Goal: Information Seeking & Learning: Learn about a topic

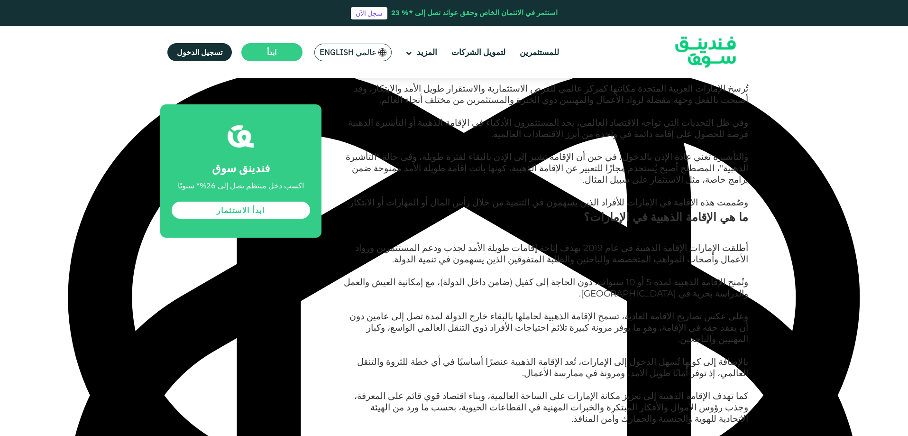
scroll to position [3770, 0]
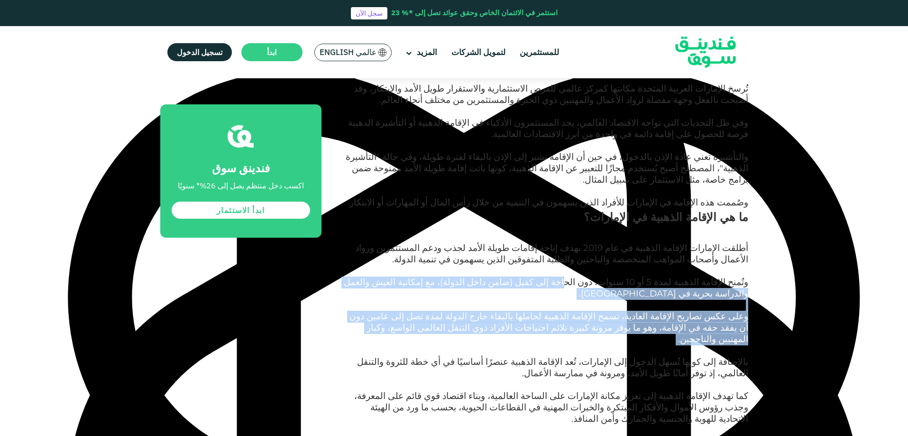
drag, startPoint x: 602, startPoint y: 238, endPoint x: 348, endPoint y: 284, distance: 258.8
type textarea "اجة إلى كفيل (ضامن داخل الدولة)، مع إمكانية العيش والعمل والدراسة بحرية في [GEO…"
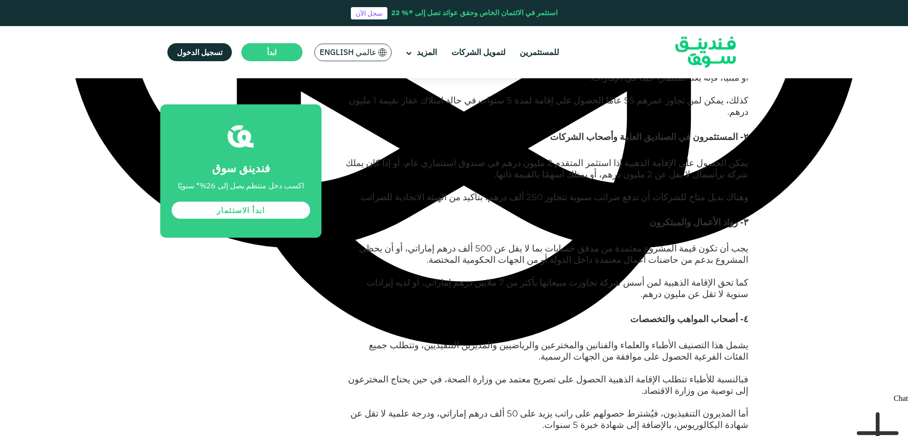
scroll to position [996, 0]
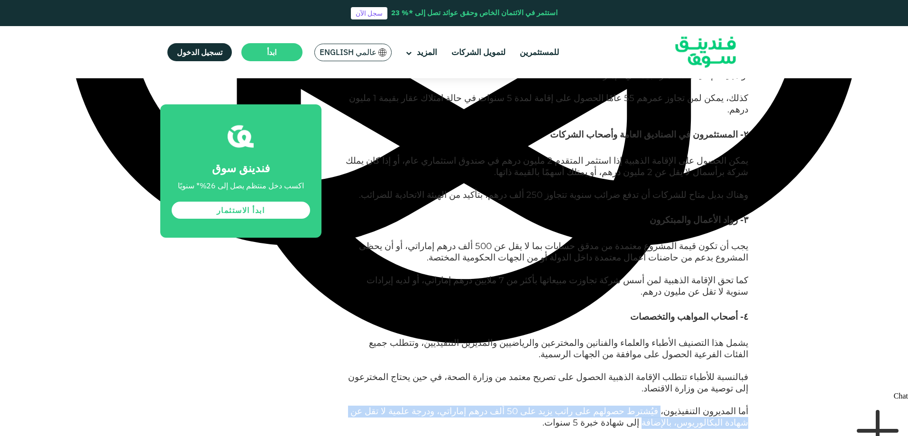
drag, startPoint x: 681, startPoint y: 288, endPoint x: 344, endPoint y: 292, distance: 336.7
click at [344, 406] on p "أما المديرون التنفيذيون، فيُشترط حصولهم على راتب يزيد على 50 ألف درهم إماراتي، …" at bounding box center [545, 423] width 405 height 34
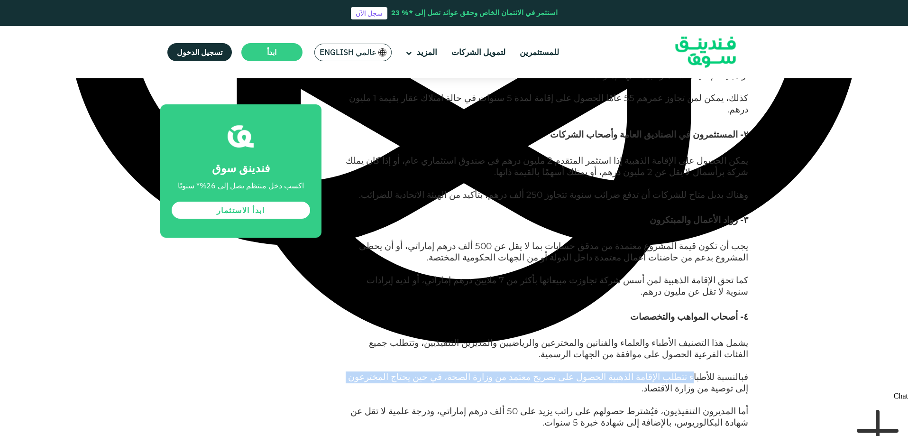
drag, startPoint x: 709, startPoint y: 265, endPoint x: 431, endPoint y: 265, distance: 278.3
click at [431, 371] on span "فبالنسبة للأطباء تتطلب الإقامة الذهبية الحصول على تصريح معتمد من وزارة الصحة، ف…" at bounding box center [548, 382] width 400 height 22
click at [452, 371] on span "فبالنسبة للأطباء تتطلب الإقامة الذهبية الحصول على تصريح معتمد من وزارة الصحة، ف…" at bounding box center [548, 382] width 400 height 22
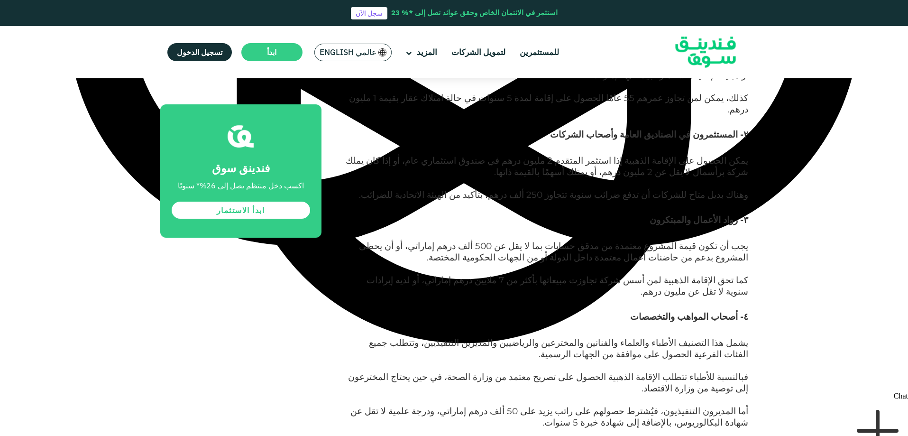
click at [401, 371] on span "فبالنسبة للأطباء تتطلب الإقامة الذهبية الحصول على تصريح معتمد من وزارة الصحة، ف…" at bounding box center [548, 382] width 400 height 22
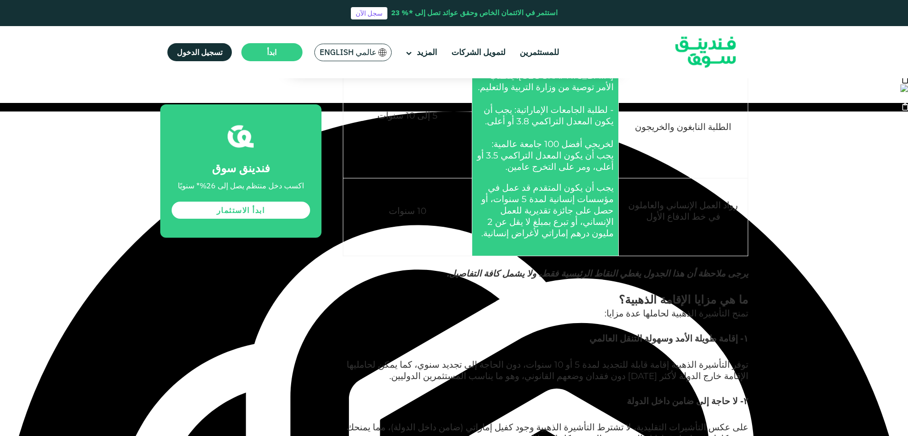
scroll to position [2371, 0]
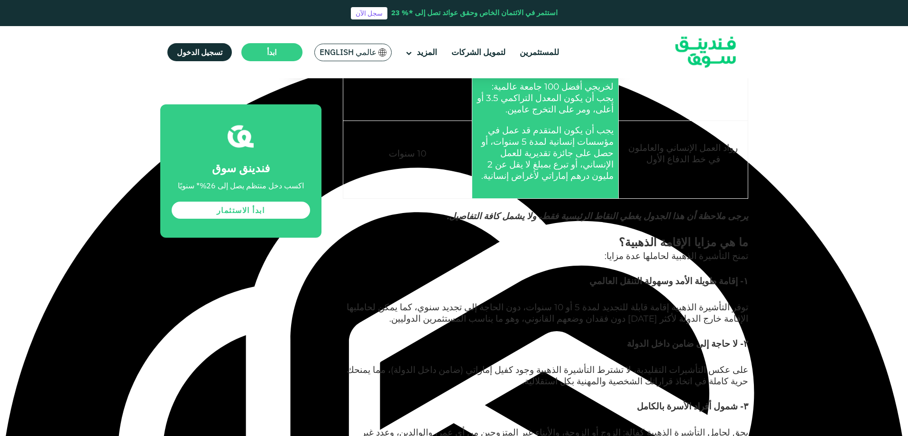
drag, startPoint x: 578, startPoint y: 249, endPoint x: 378, endPoint y: 266, distance: 200.7
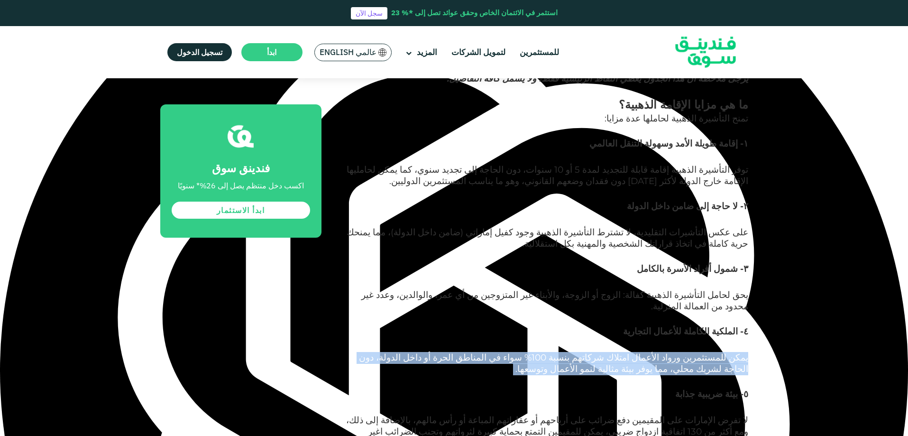
scroll to position [2513, 0]
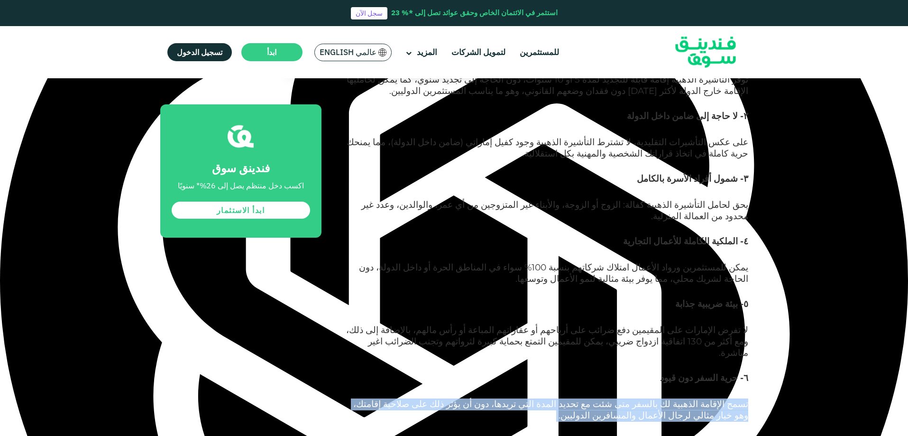
scroll to position [2608, 0]
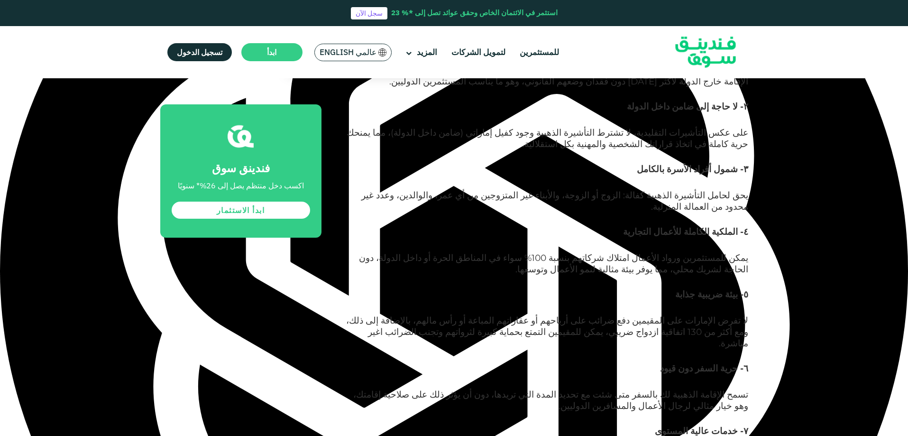
drag, startPoint x: 643, startPoint y: 212, endPoint x: 369, endPoint y: 224, distance: 273.9
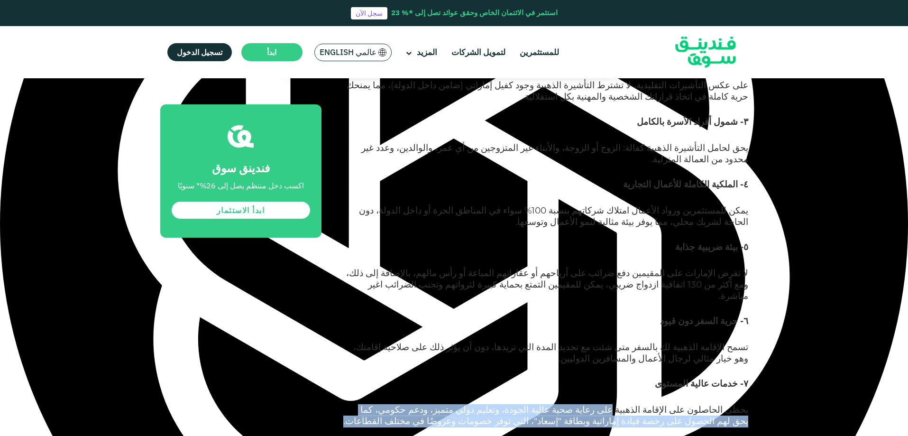
scroll to position [2703, 0]
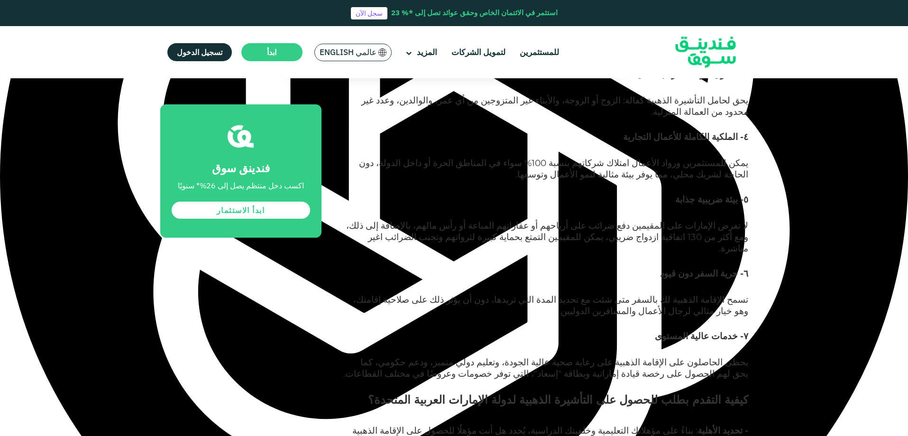
drag, startPoint x: 702, startPoint y: 276, endPoint x: 382, endPoint y: 278, distance: 319.6
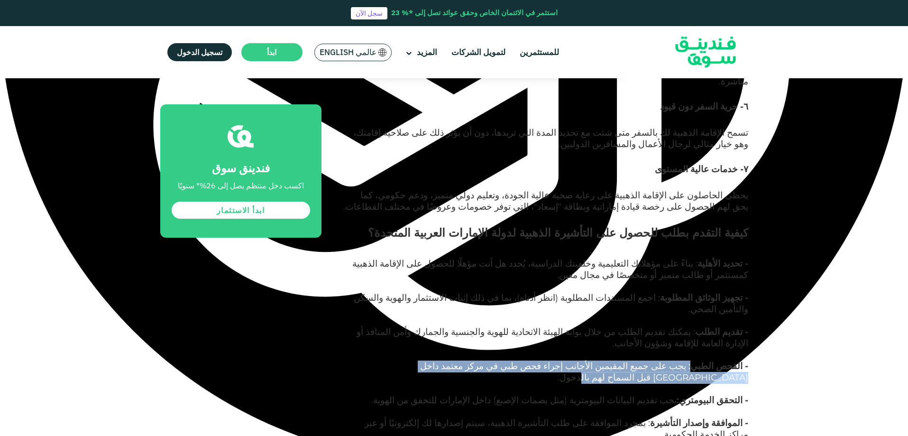
scroll to position [2892, 0]
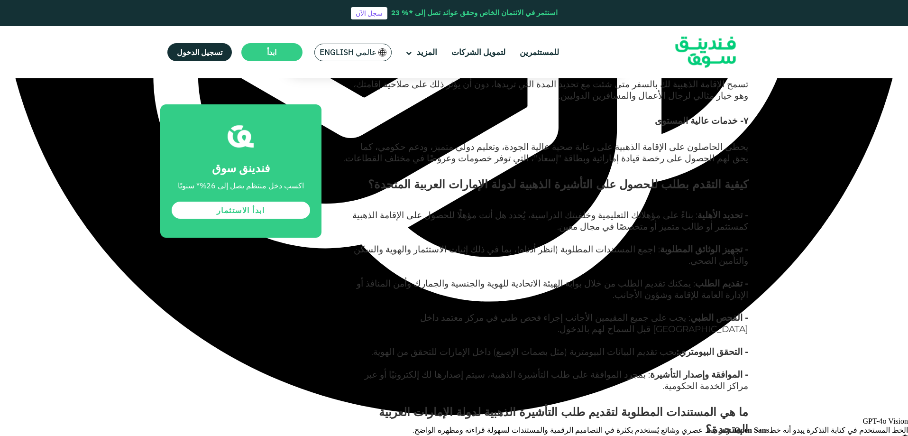
scroll to position [2940, 0]
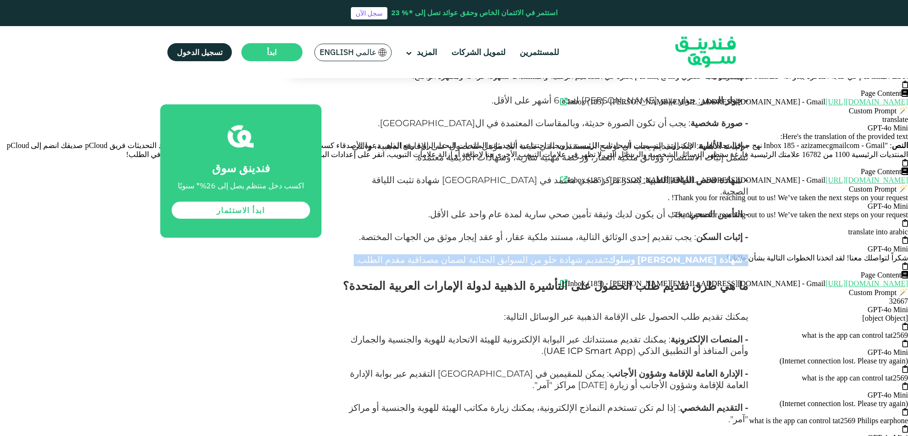
scroll to position [3319, 0]
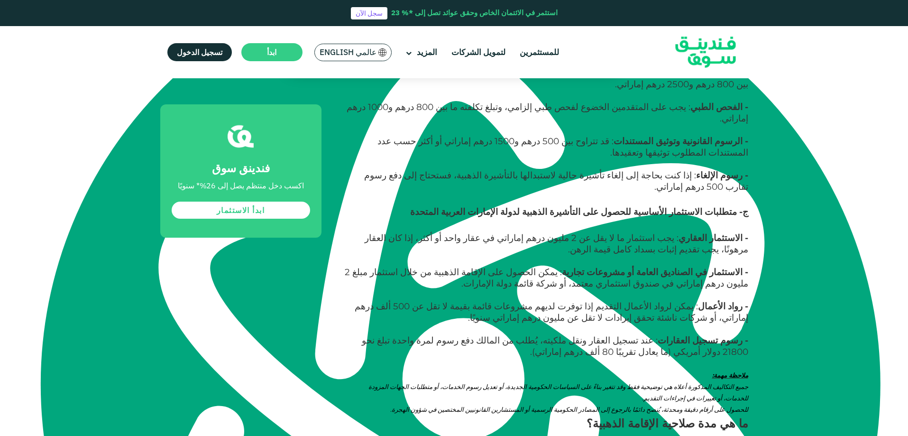
scroll to position [4030, 0]
